Goal: Task Accomplishment & Management: Manage account settings

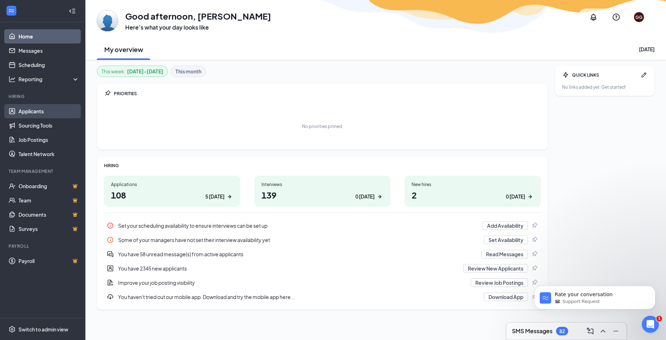
click at [40, 113] on link "Applicants" at bounding box center [49, 111] width 61 height 14
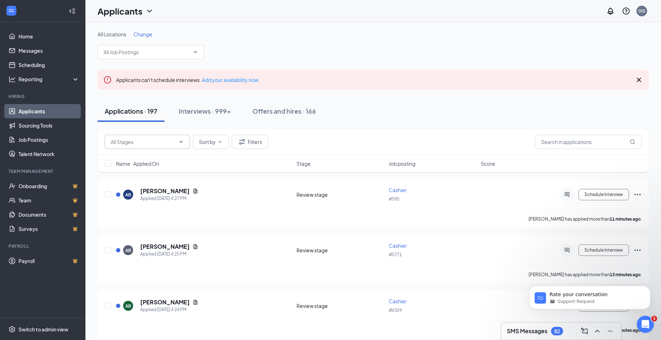
click at [180, 148] on span at bounding box center [147, 142] width 85 height 14
click at [181, 142] on icon "ChevronDown" at bounding box center [181, 142] width 3 height 2
click at [147, 206] on div "Review stage (99)" at bounding box center [136, 204] width 41 height 8
type input "Review stage (99)"
click at [218, 145] on button "Sort by" at bounding box center [211, 142] width 36 height 14
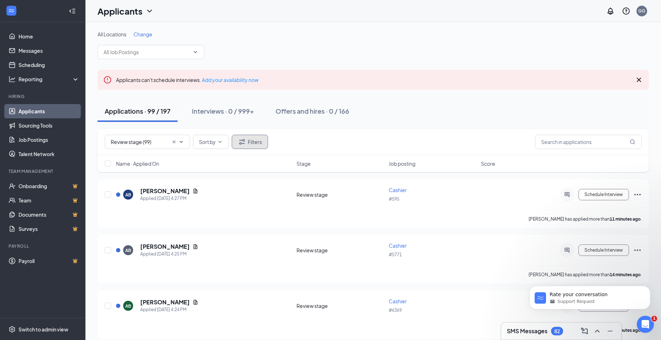
click at [248, 140] on button "Filters" at bounding box center [250, 142] width 36 height 14
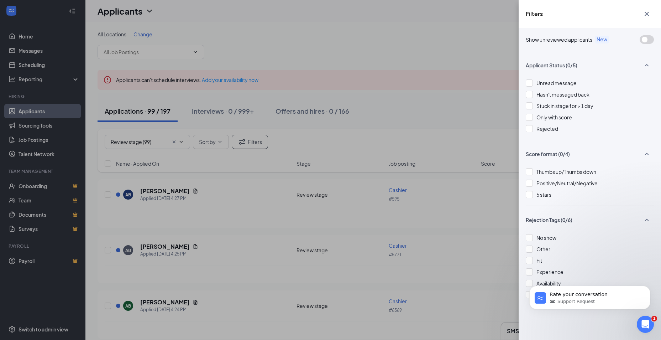
click at [279, 139] on div "Filters Show unreviewed applicants New Applicant Status (0/5) Unread message Ha…" at bounding box center [330, 170] width 661 height 340
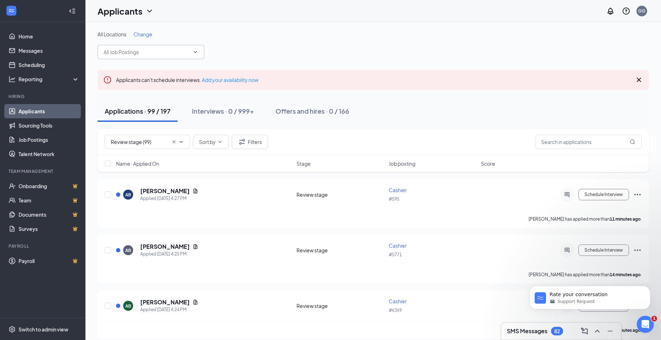
click at [182, 51] on input "text" at bounding box center [147, 52] width 86 height 8
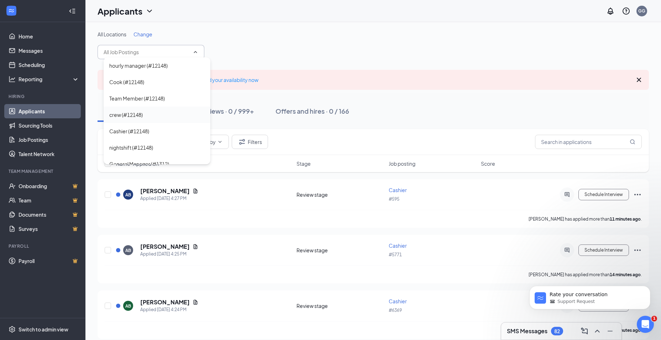
click at [135, 115] on div "crew (#12148)" at bounding box center [125, 115] width 33 height 8
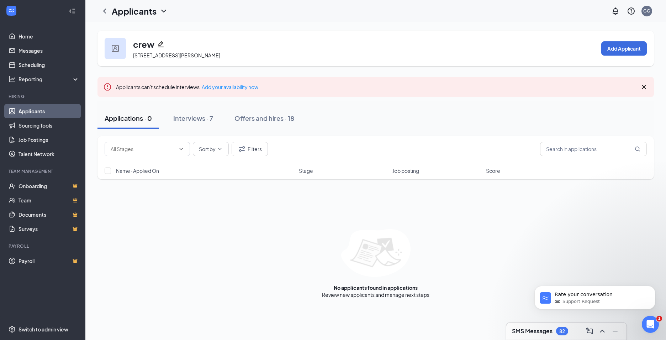
click at [163, 10] on icon "ChevronDown" at bounding box center [163, 11] width 9 height 9
click at [103, 12] on icon "ChevronLeft" at bounding box center [104, 11] width 9 height 9
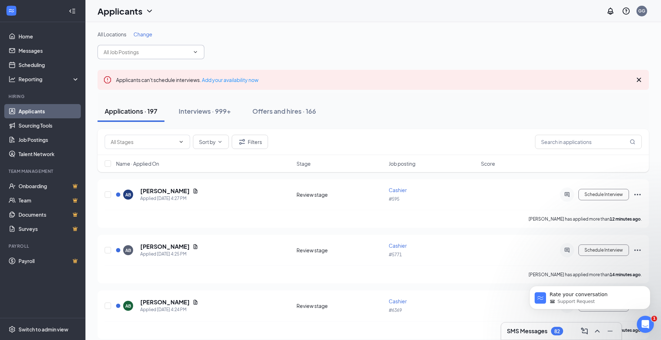
click at [184, 55] on input "text" at bounding box center [147, 52] width 86 height 8
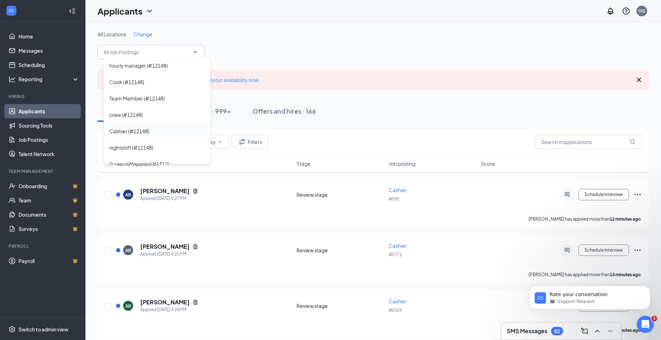
click at [138, 131] on div "Cashier (#12148)" at bounding box center [129, 131] width 40 height 8
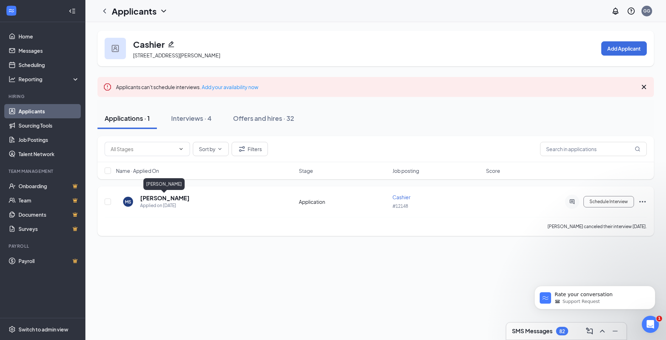
click at [150, 197] on h5 "[PERSON_NAME]" at bounding box center [164, 198] width 49 height 8
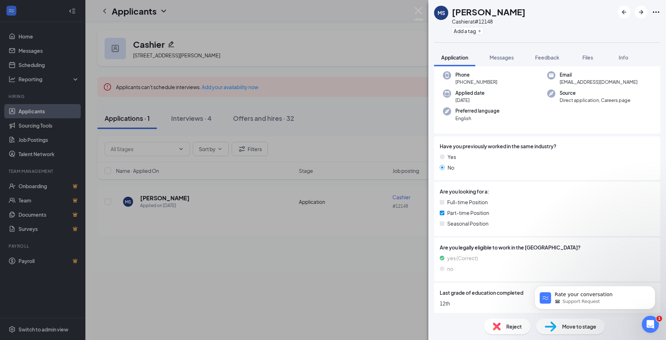
scroll to position [32, 0]
